Goal: Information Seeking & Learning: Learn about a topic

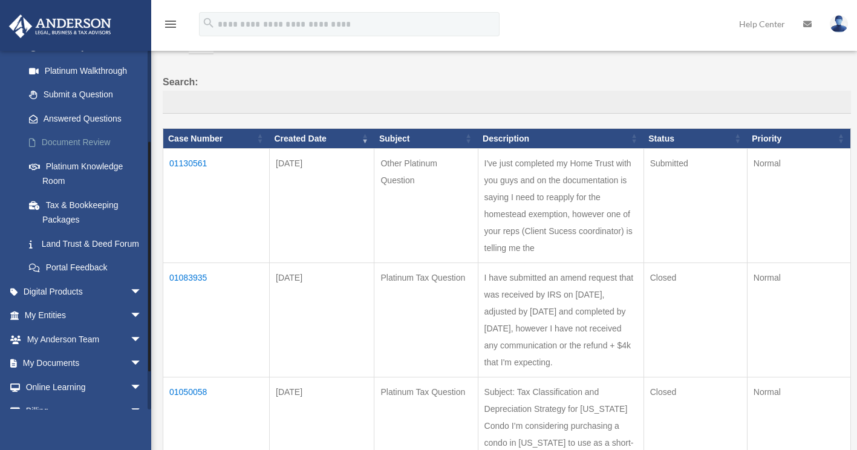
scroll to position [140, 0]
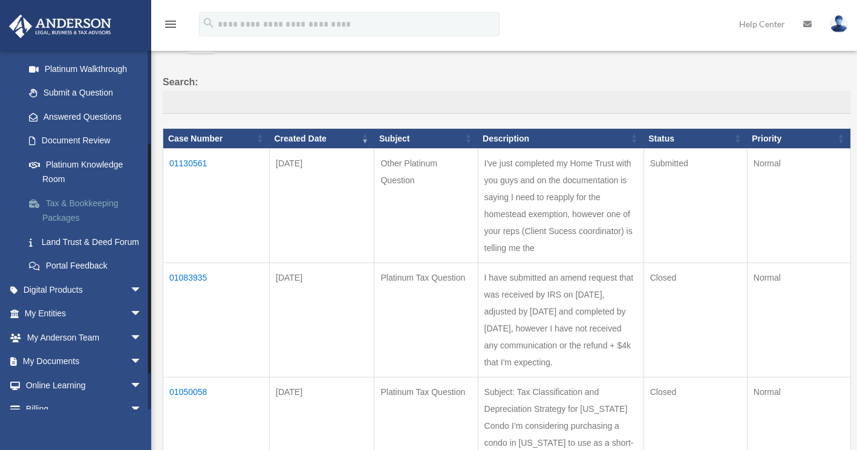
click at [105, 208] on link "Tax & Bookkeeping Packages" at bounding box center [88, 210] width 143 height 39
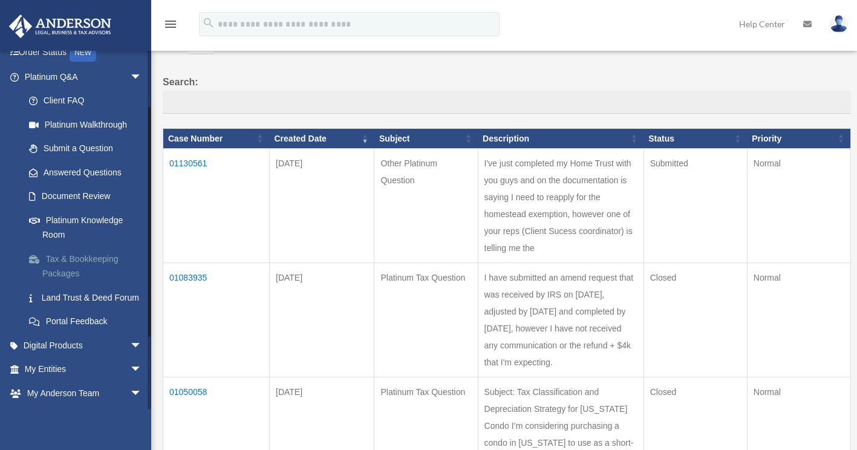
scroll to position [108, 0]
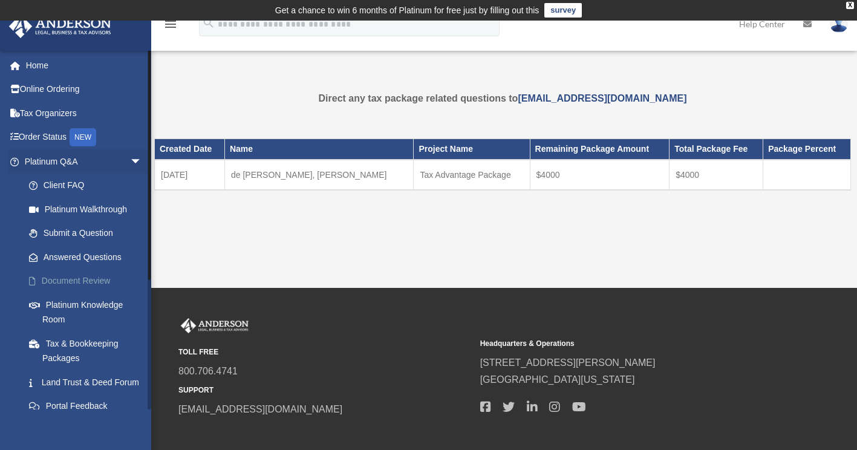
click at [106, 281] on link "Document Review" at bounding box center [88, 281] width 143 height 24
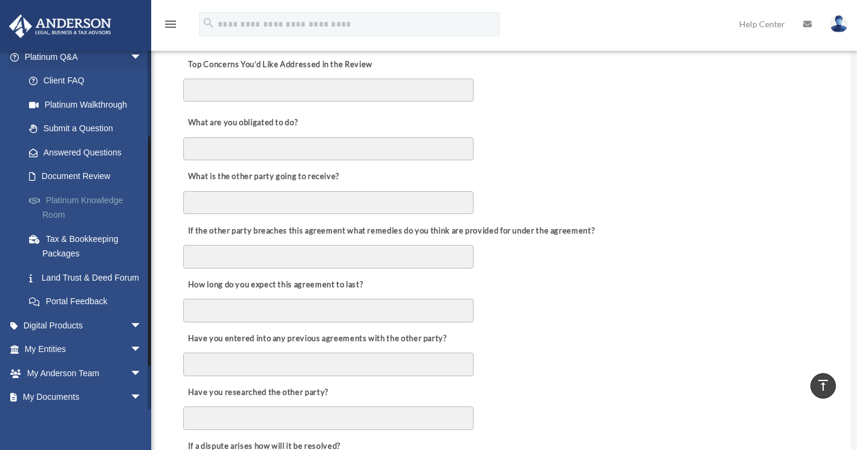
scroll to position [129, 0]
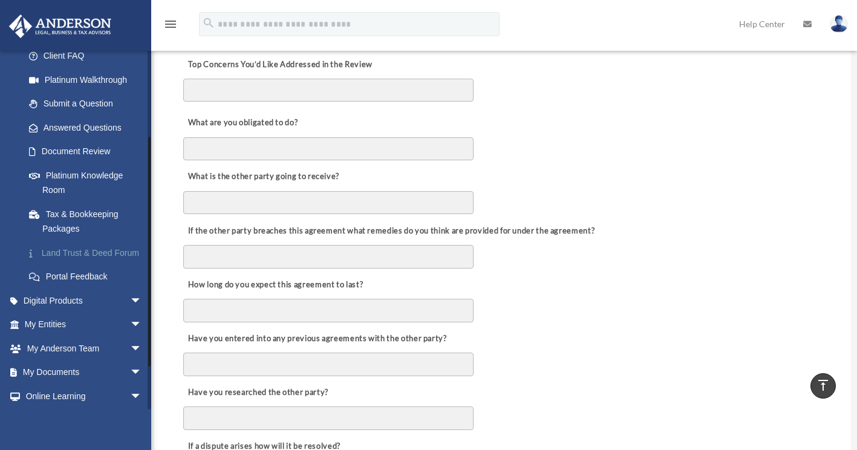
click at [86, 248] on link "Land Trust & Deed Forum" at bounding box center [88, 253] width 143 height 24
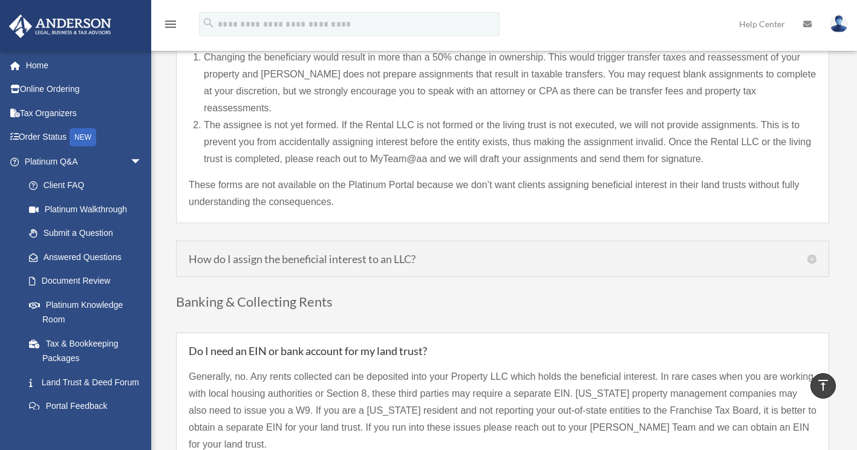
scroll to position [1196, 0]
click at [813, 253] on h5 "How do I assign the beneficial interest to an LLC?" at bounding box center [503, 258] width 628 height 11
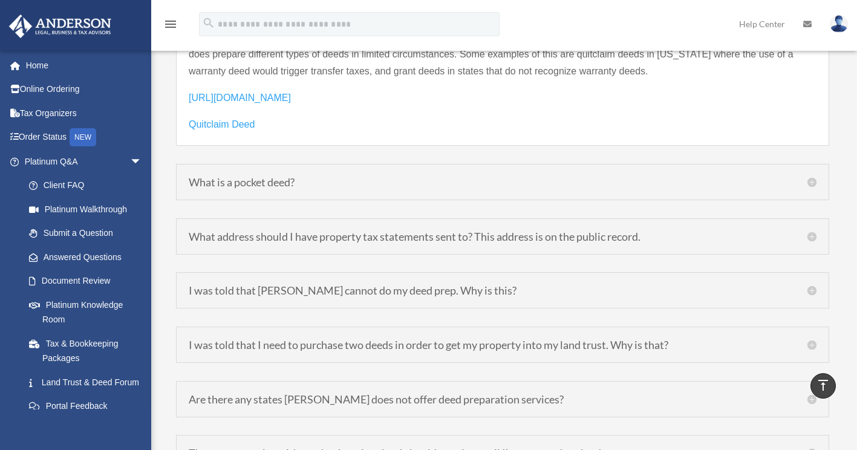
scroll to position [1724, 0]
click at [526, 231] on h5 "What address should I have property tax statements sent to? This address is on …" at bounding box center [503, 236] width 628 height 11
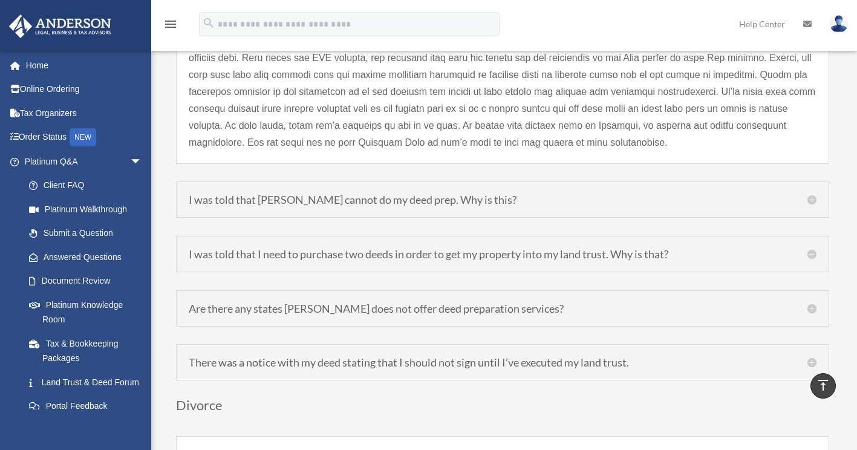
scroll to position [1722, 0]
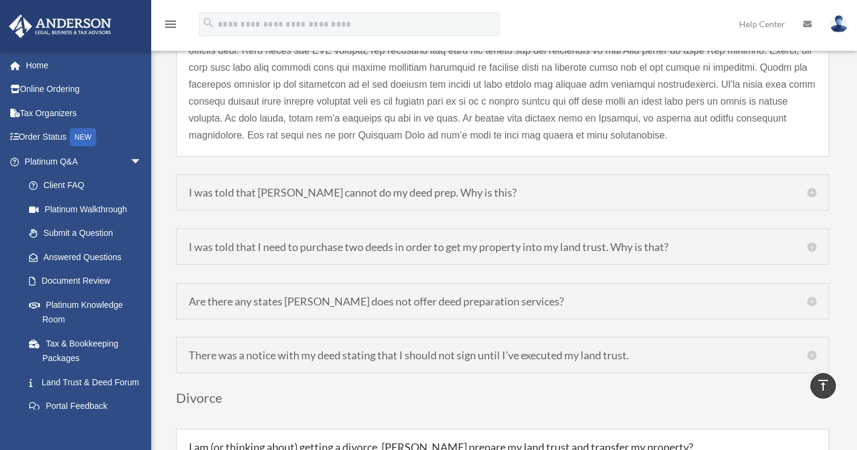
click at [479, 182] on div "I was told that [PERSON_NAME] cannot do my deed prep. Why is this? [PERSON_NAME…" at bounding box center [502, 192] width 653 height 36
click at [482, 187] on h5 "I was told that [PERSON_NAME] cannot do my deed prep. Why is this?" at bounding box center [503, 192] width 628 height 11
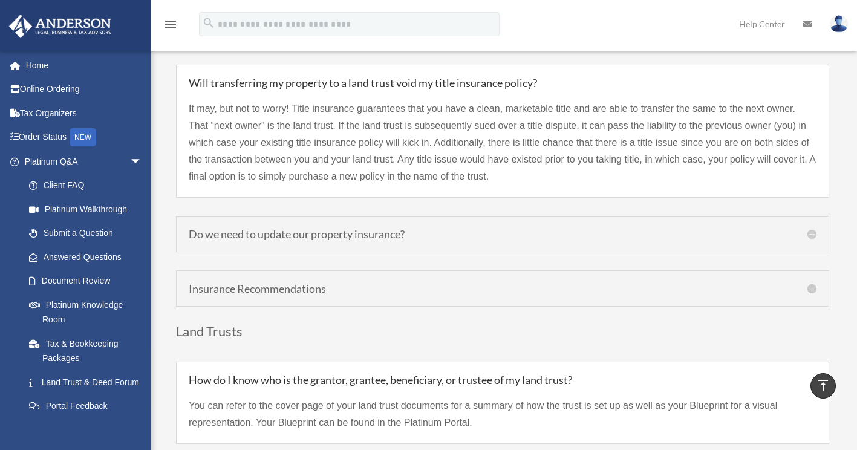
scroll to position [2606, 0]
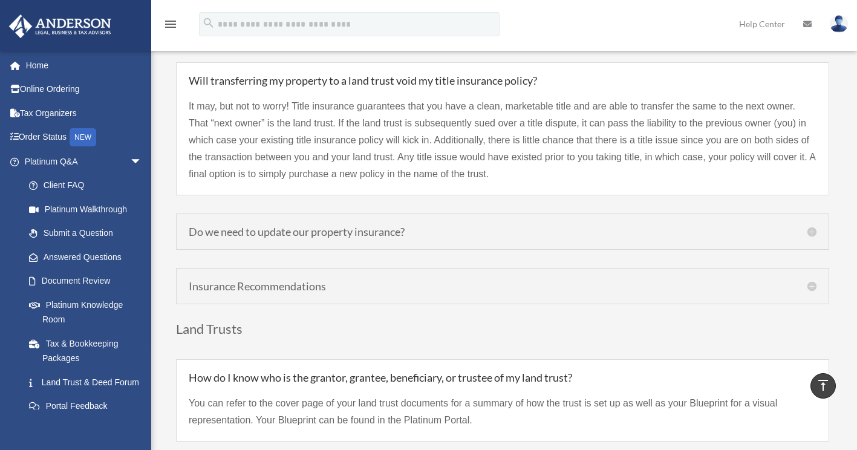
click at [498, 226] on h5 "Do we need to update our property insurance?" at bounding box center [503, 231] width 628 height 11
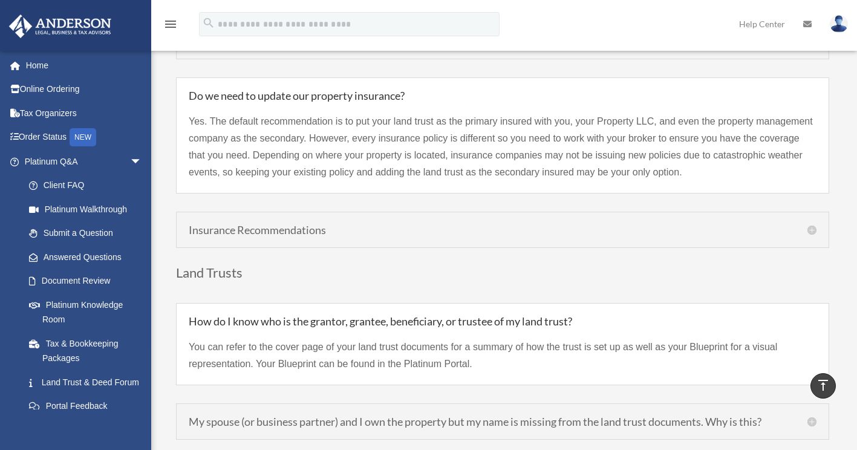
scroll to position [2661, 0]
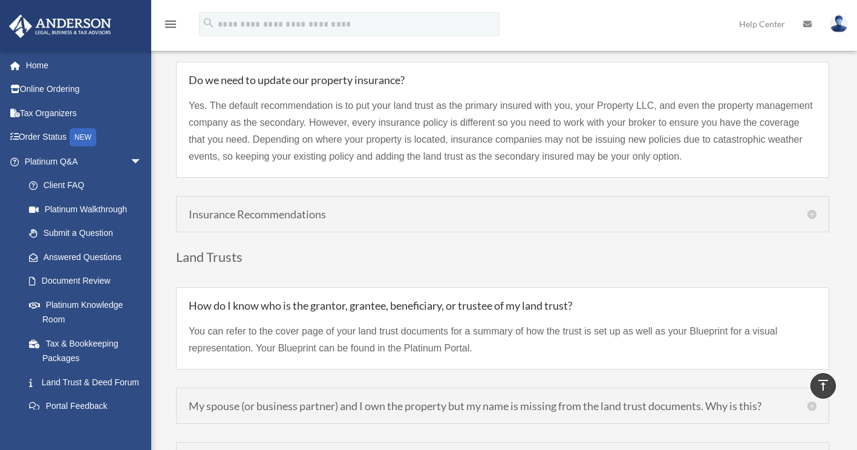
click at [471, 209] on h5 "Insurance Recommendations" at bounding box center [503, 214] width 628 height 11
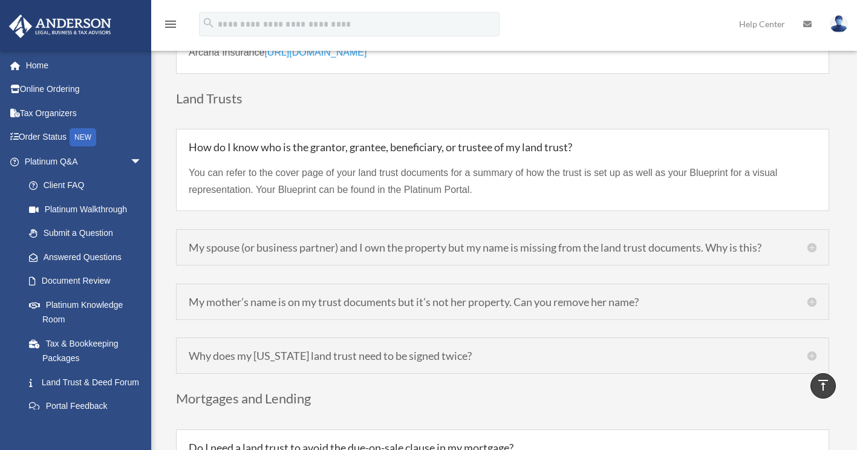
scroll to position [2804, 0]
click at [477, 241] on h5 "My spouse (or business partner) and I own the property but my name is missing f…" at bounding box center [503, 246] width 628 height 11
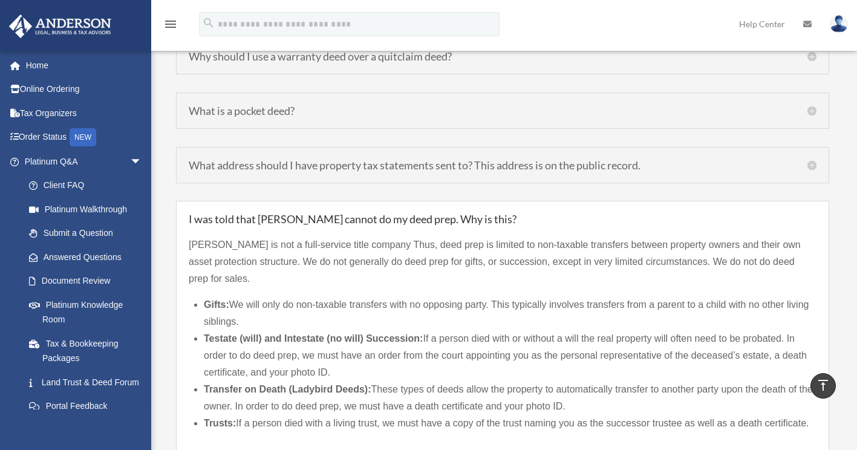
scroll to position [1446, 0]
